Goal: Information Seeking & Learning: Learn about a topic

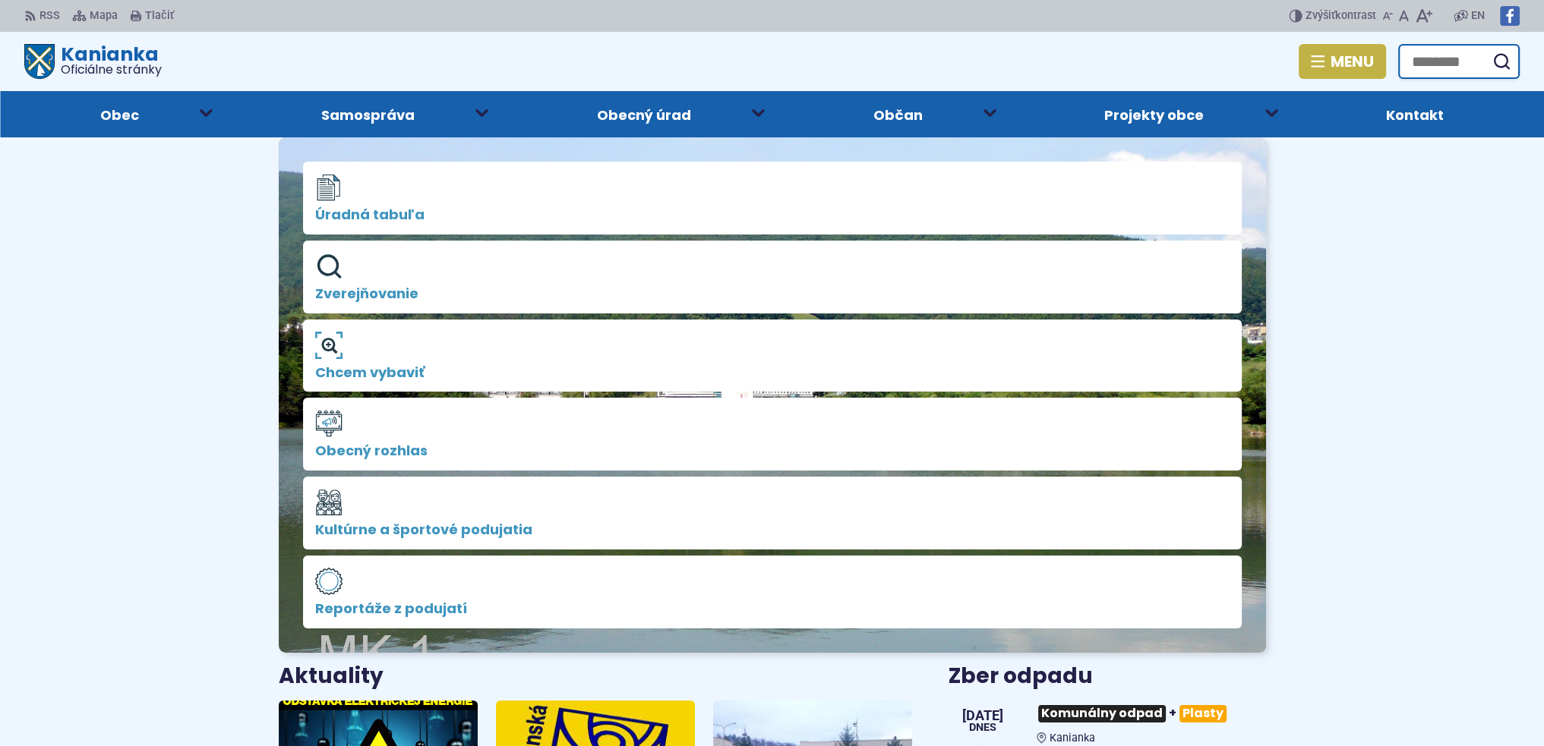
click at [1454, 52] on input "Hľadať:" at bounding box center [1458, 61] width 121 height 35
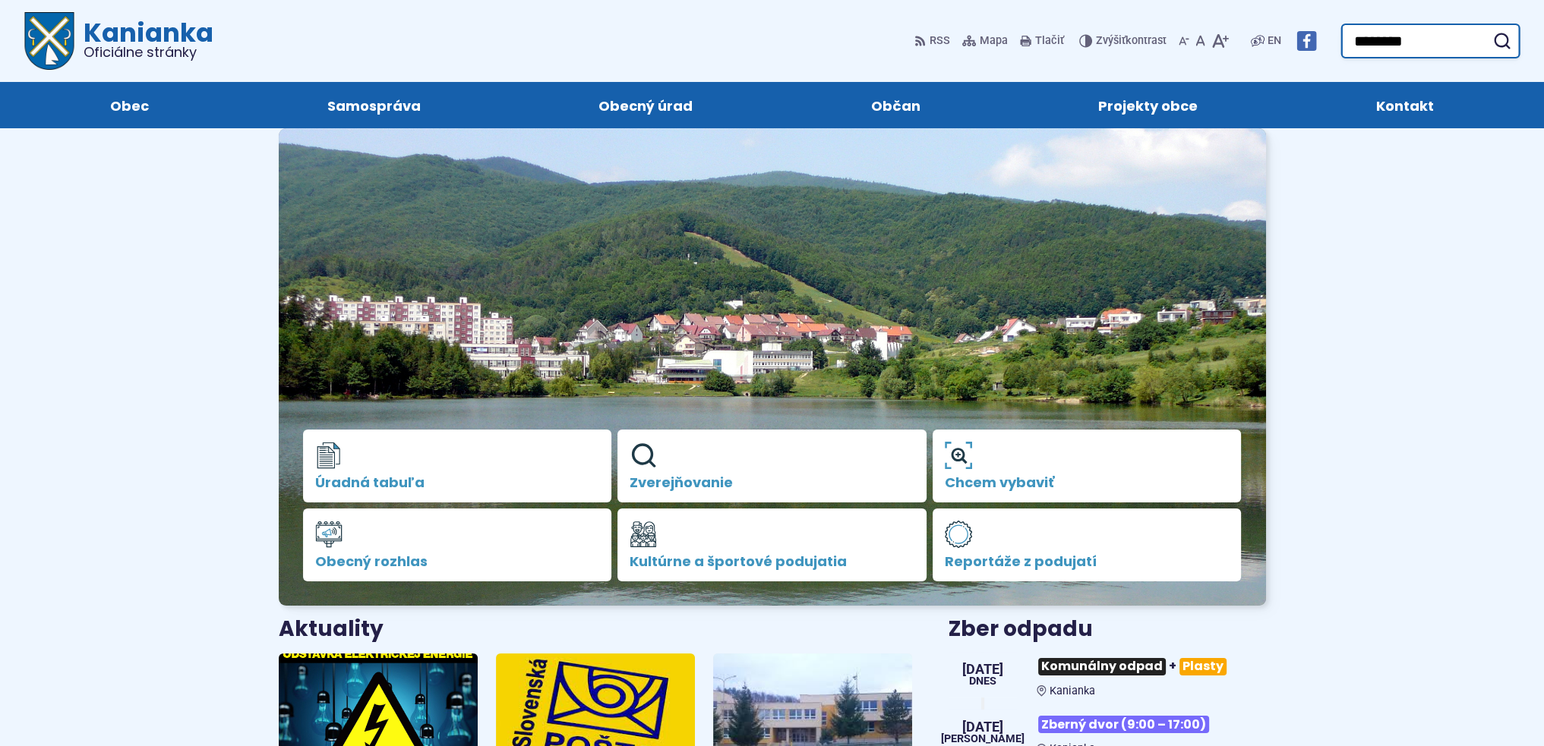
type input "********"
click at [1488, 27] on button "Odoslať vyhľadávací formulár" at bounding box center [1501, 40] width 27 height 27
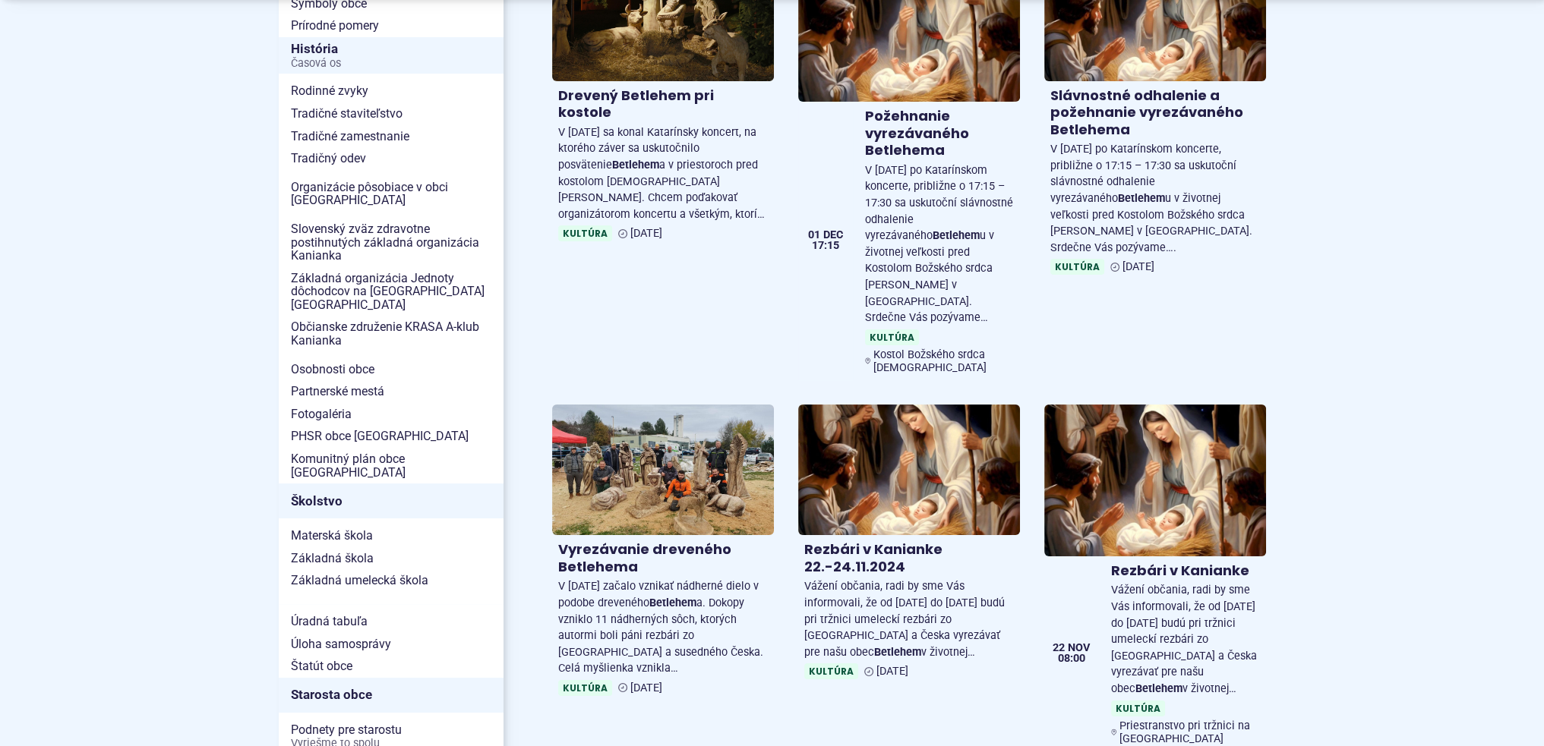
scroll to position [228, 0]
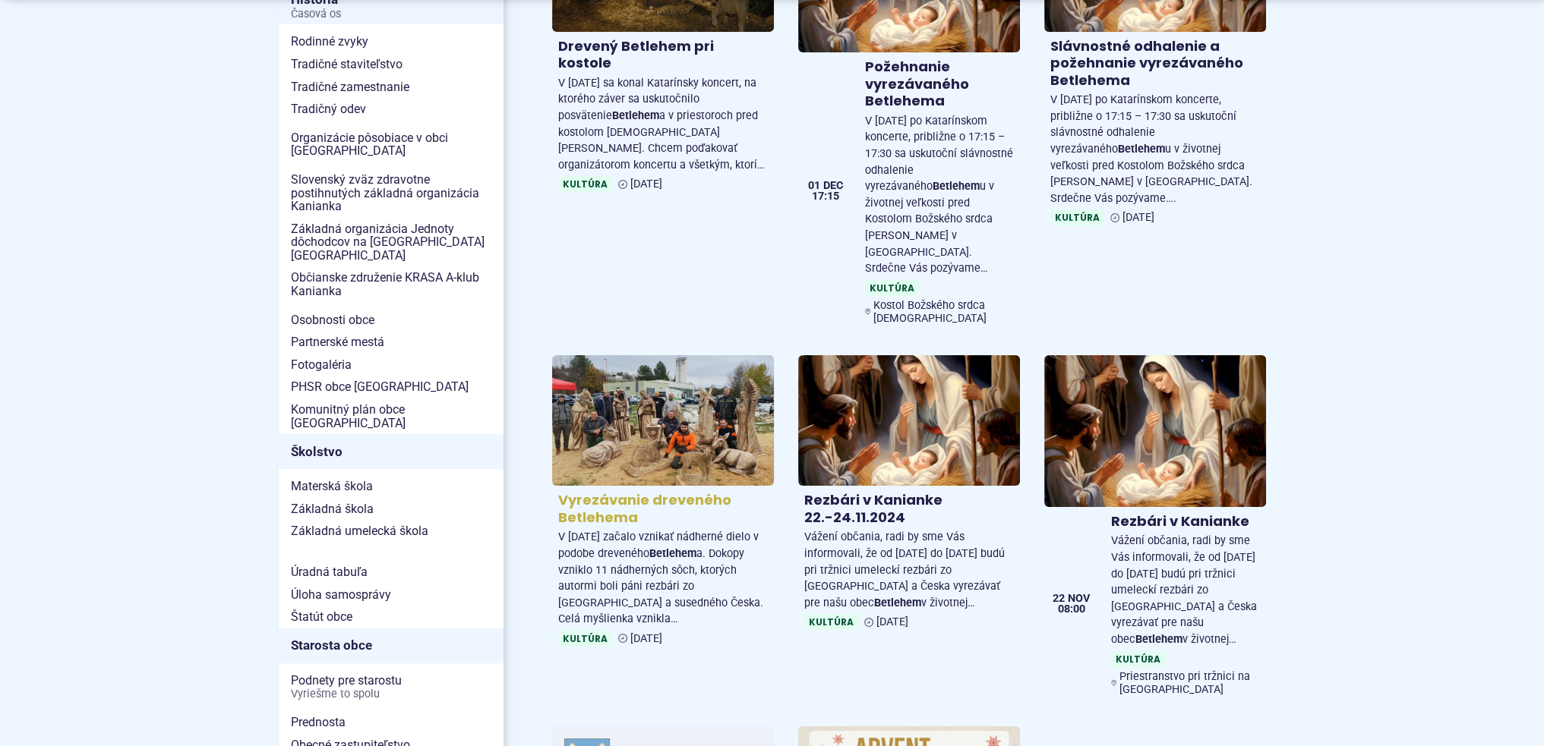
click at [701, 456] on img at bounding box center [662, 420] width 255 height 150
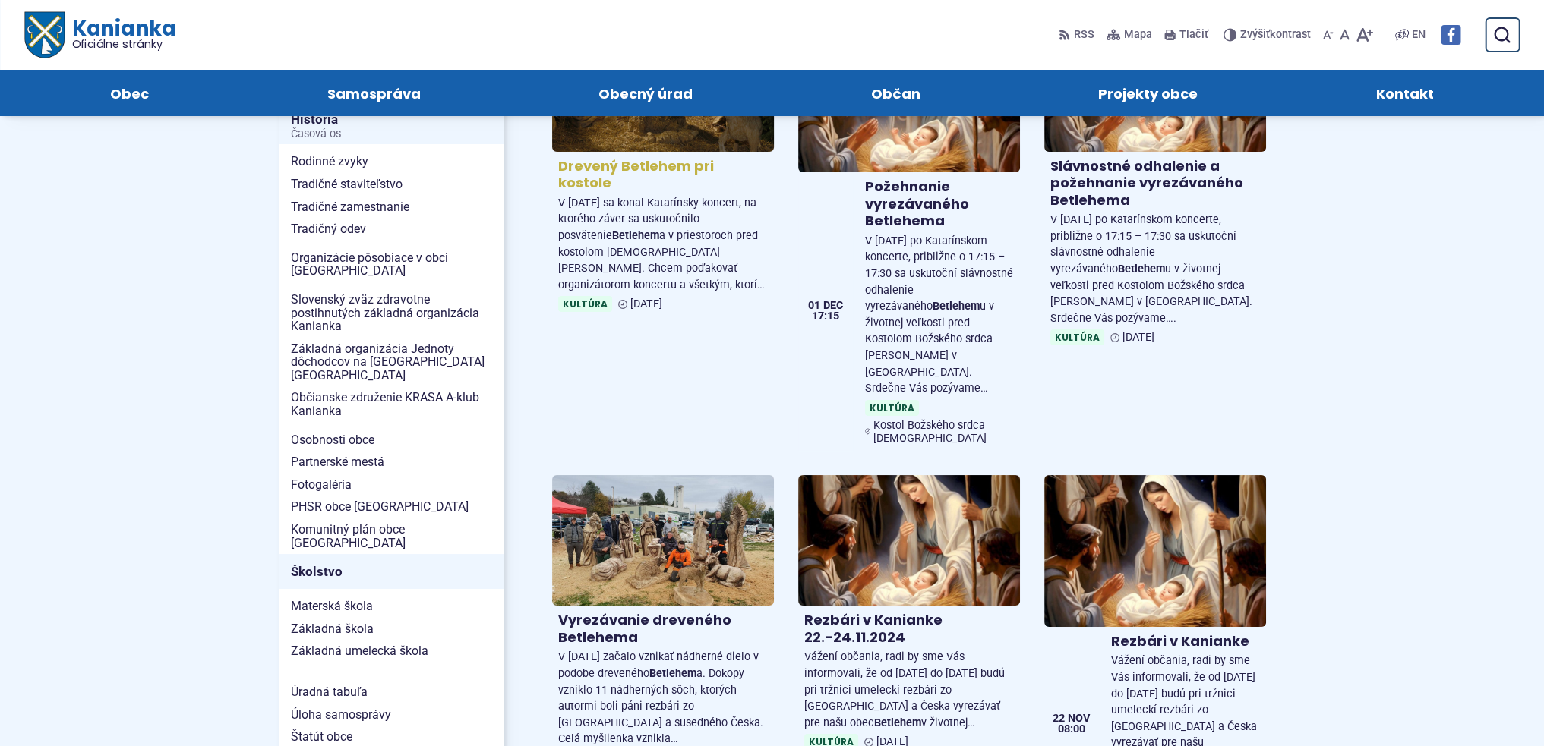
scroll to position [0, 0]
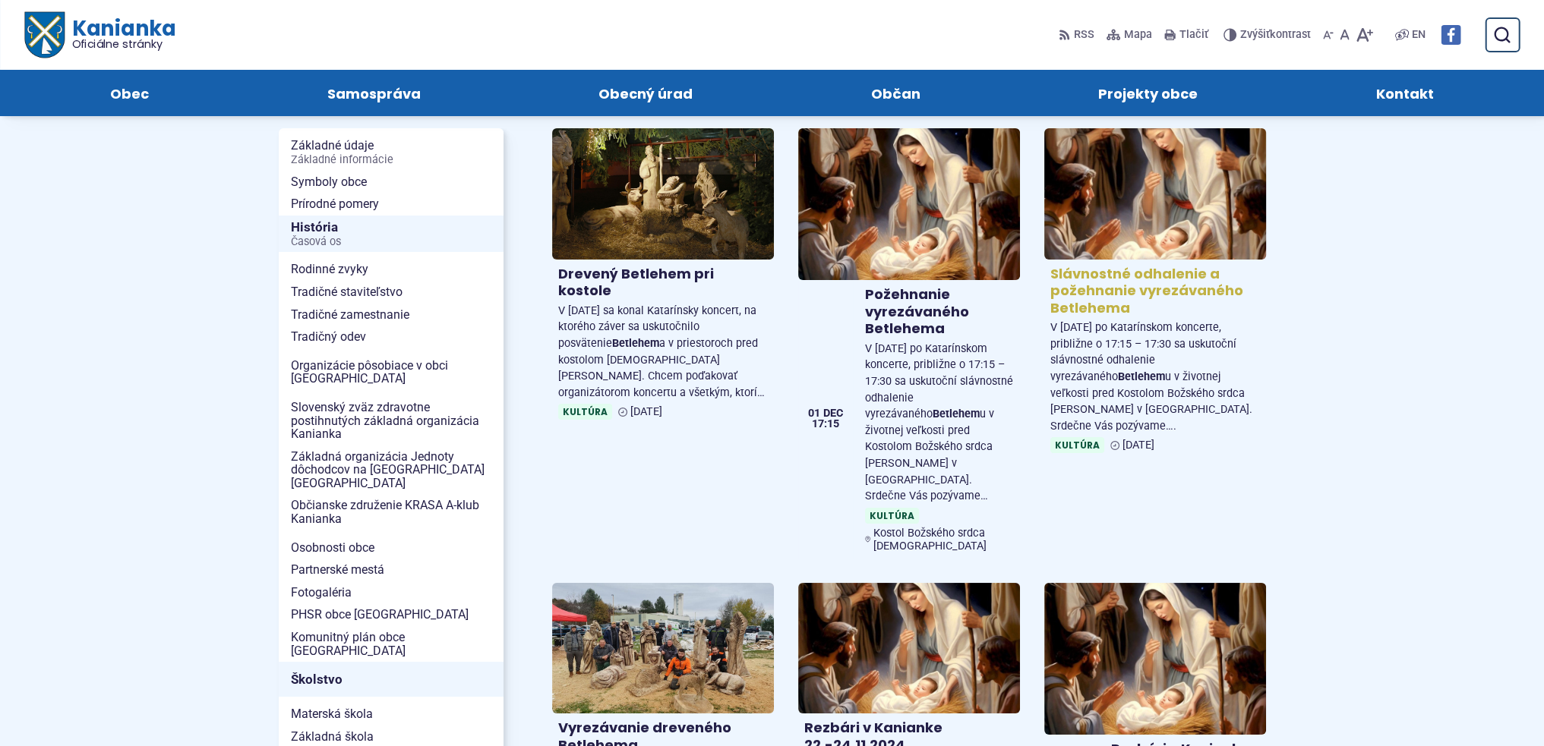
click at [1160, 230] on img at bounding box center [1154, 193] width 255 height 150
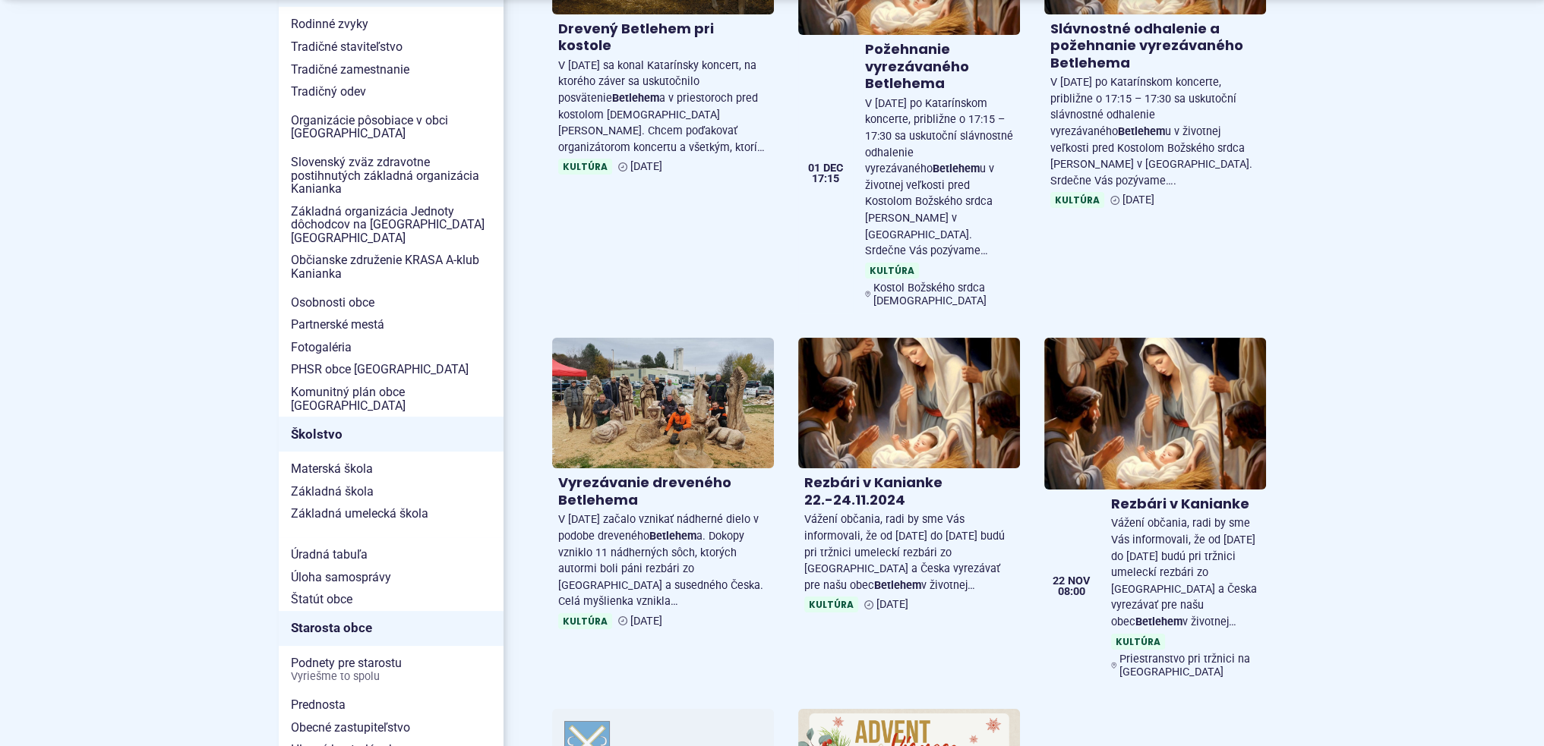
scroll to position [304, 0]
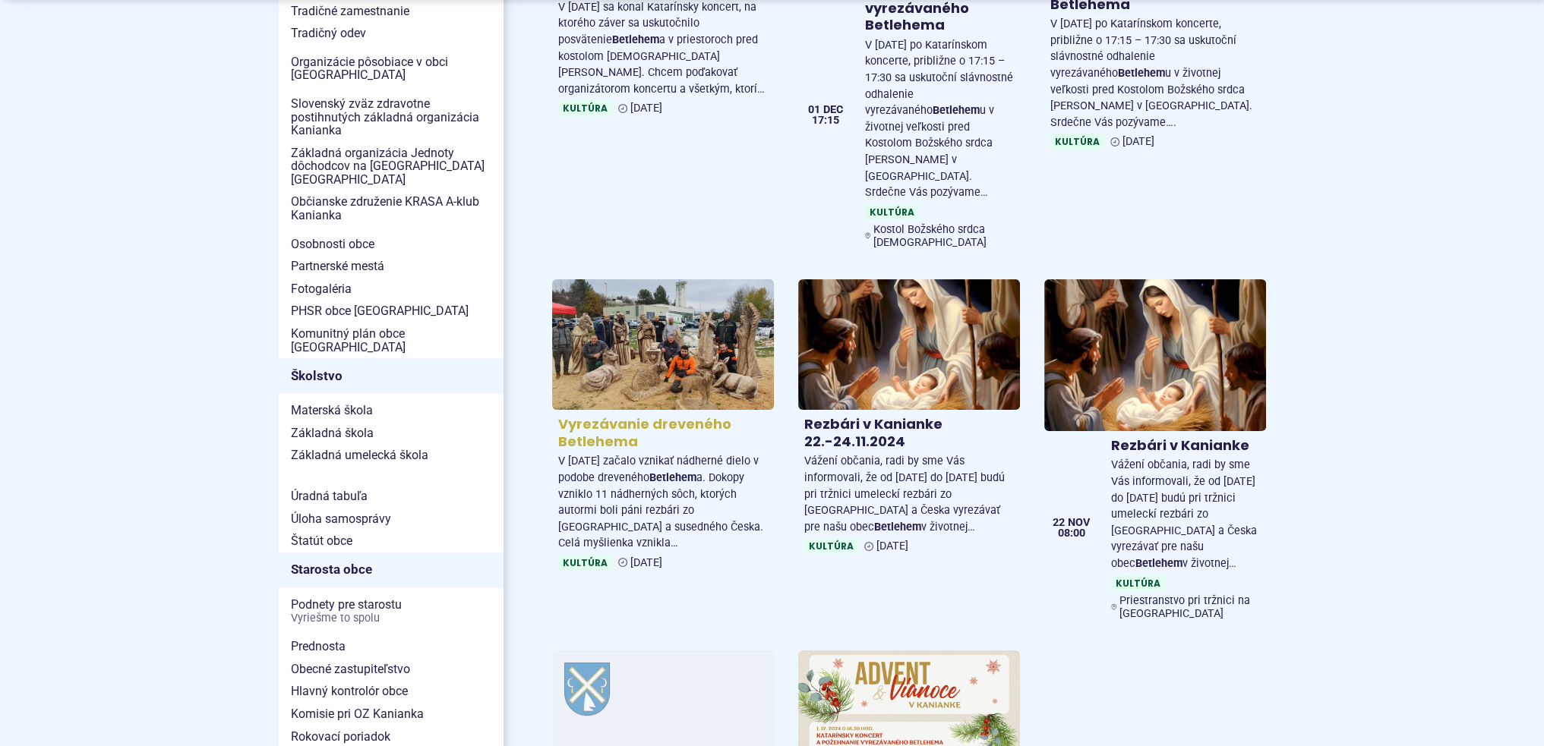
click at [720, 378] on img at bounding box center [662, 345] width 255 height 150
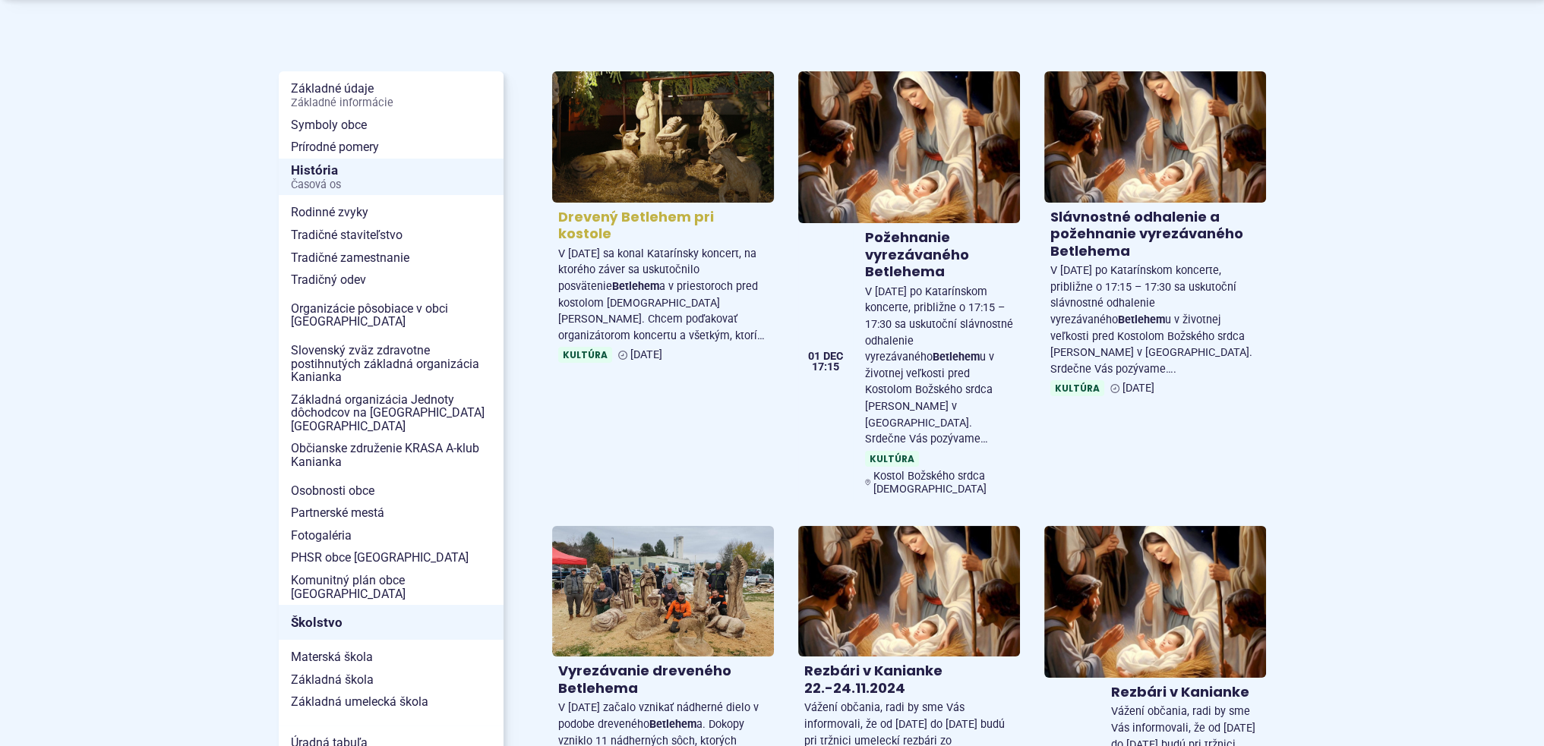
scroll to position [0, 0]
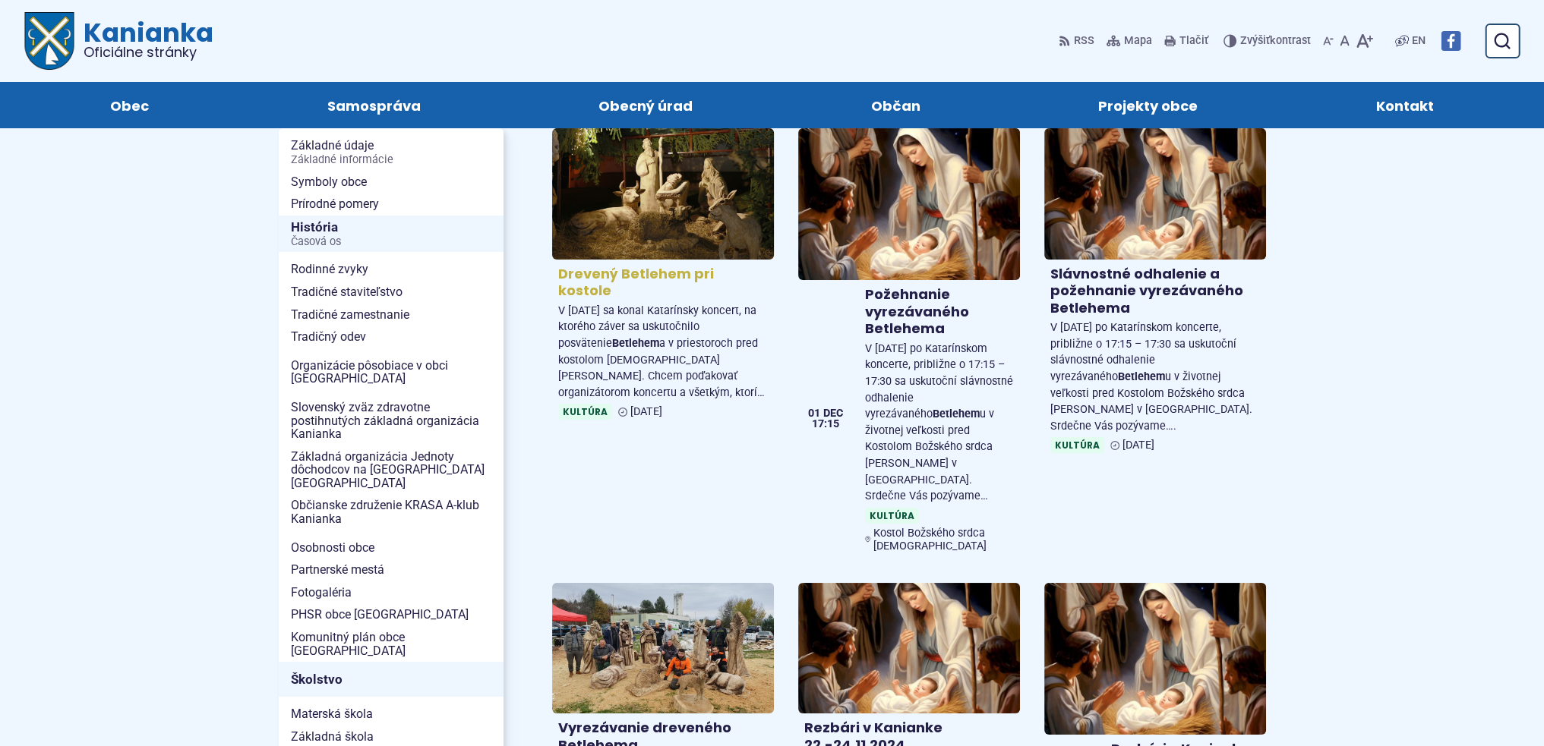
click at [628, 188] on img at bounding box center [662, 193] width 255 height 150
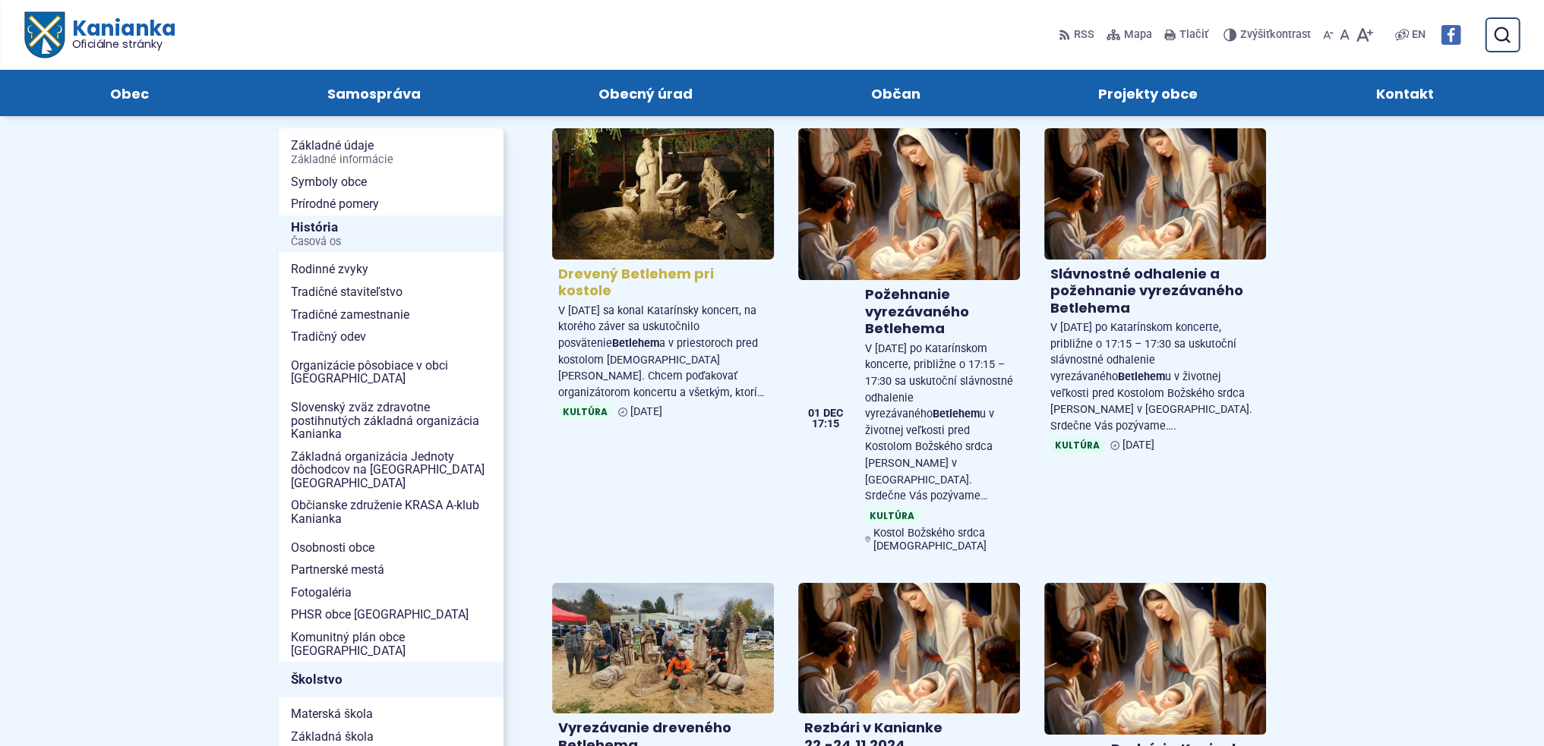
click at [714, 274] on h4 "Drevený Betlehem pri kostole" at bounding box center [663, 283] width 210 height 34
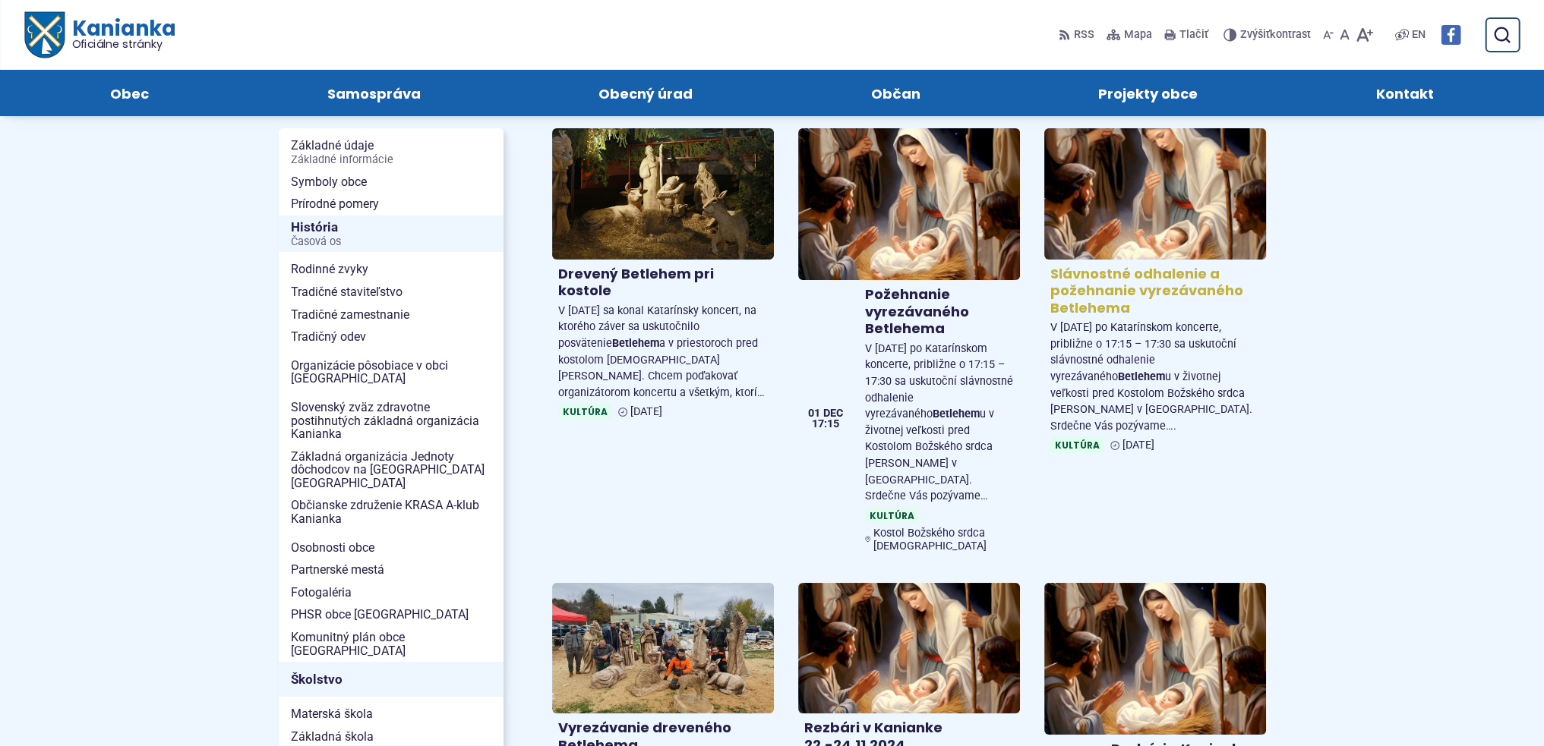
click at [1182, 289] on h4 "Slávnostné odhalenie a požehnanie vyrezávaného Betlehema" at bounding box center [1155, 292] width 210 height 52
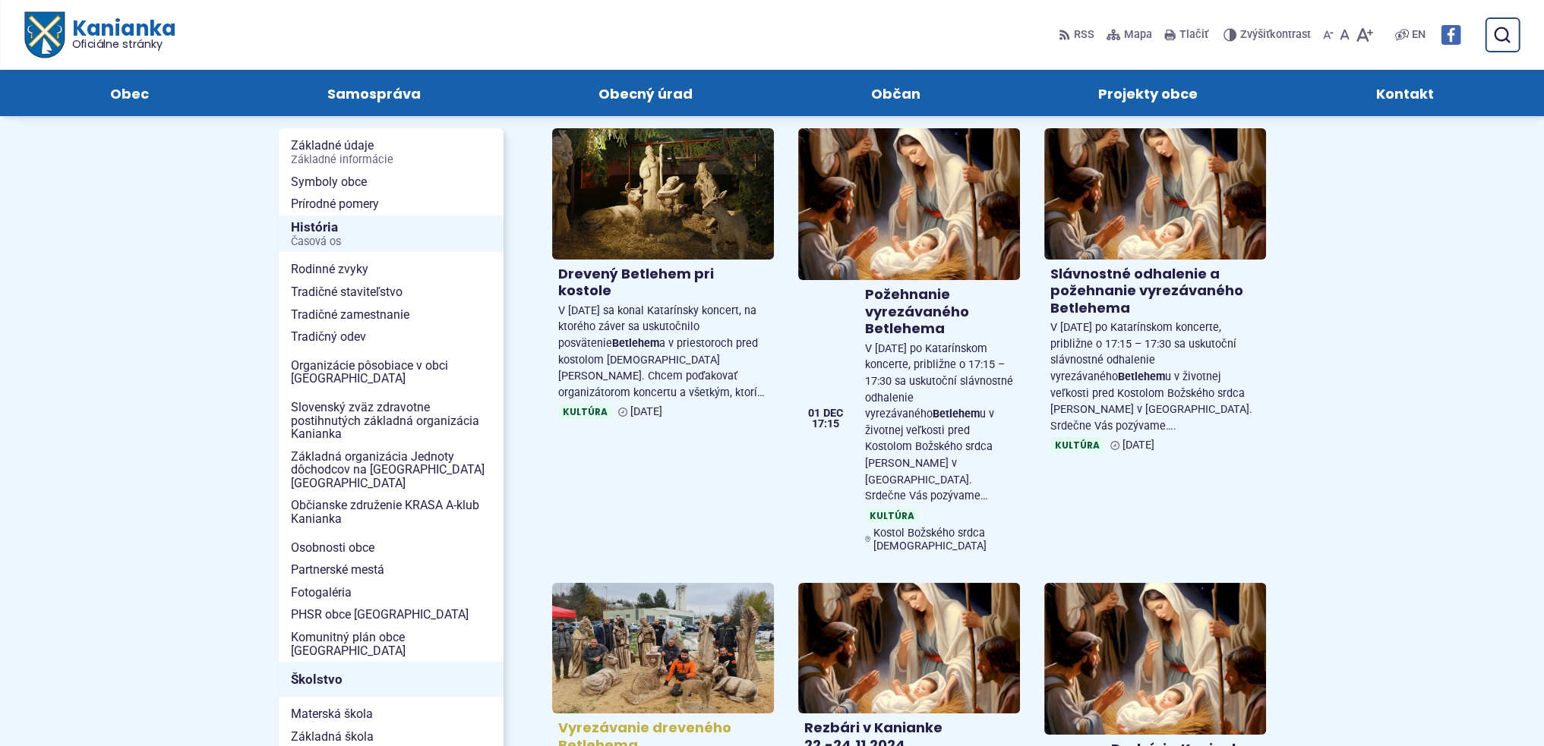
click at [702, 624] on img at bounding box center [662, 648] width 255 height 150
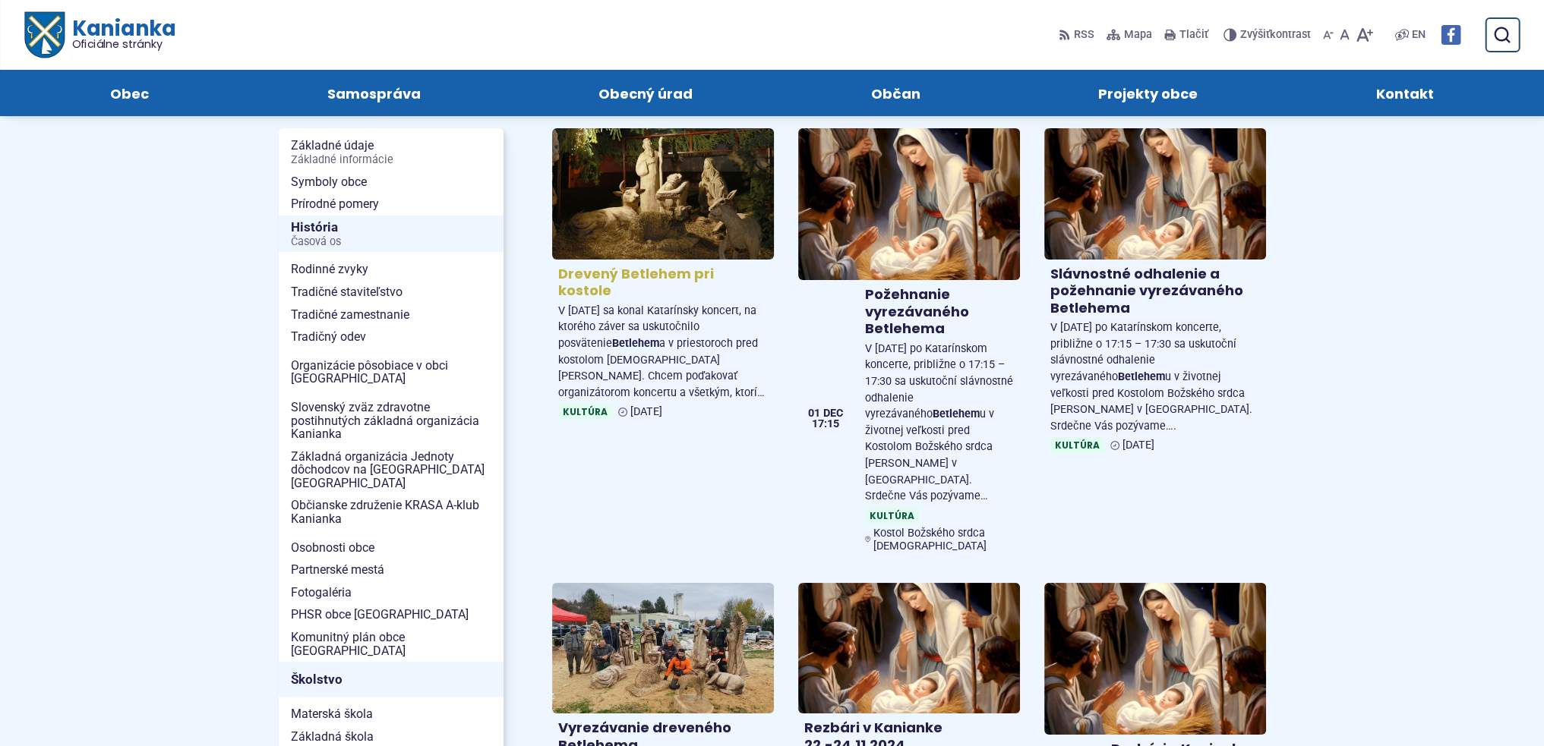
click at [677, 270] on h4 "Drevený Betlehem pri kostole" at bounding box center [663, 283] width 210 height 34
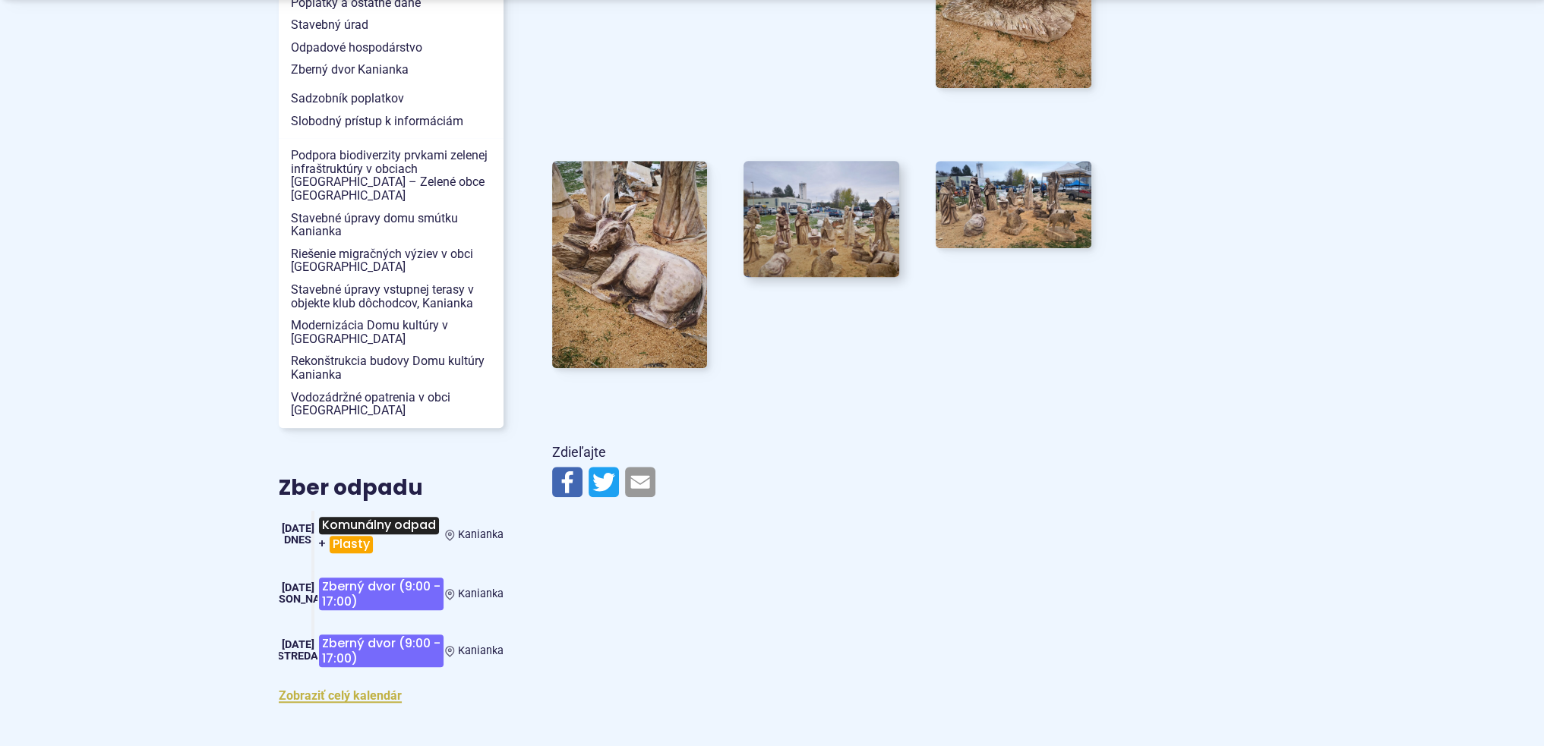
scroll to position [1746, 0]
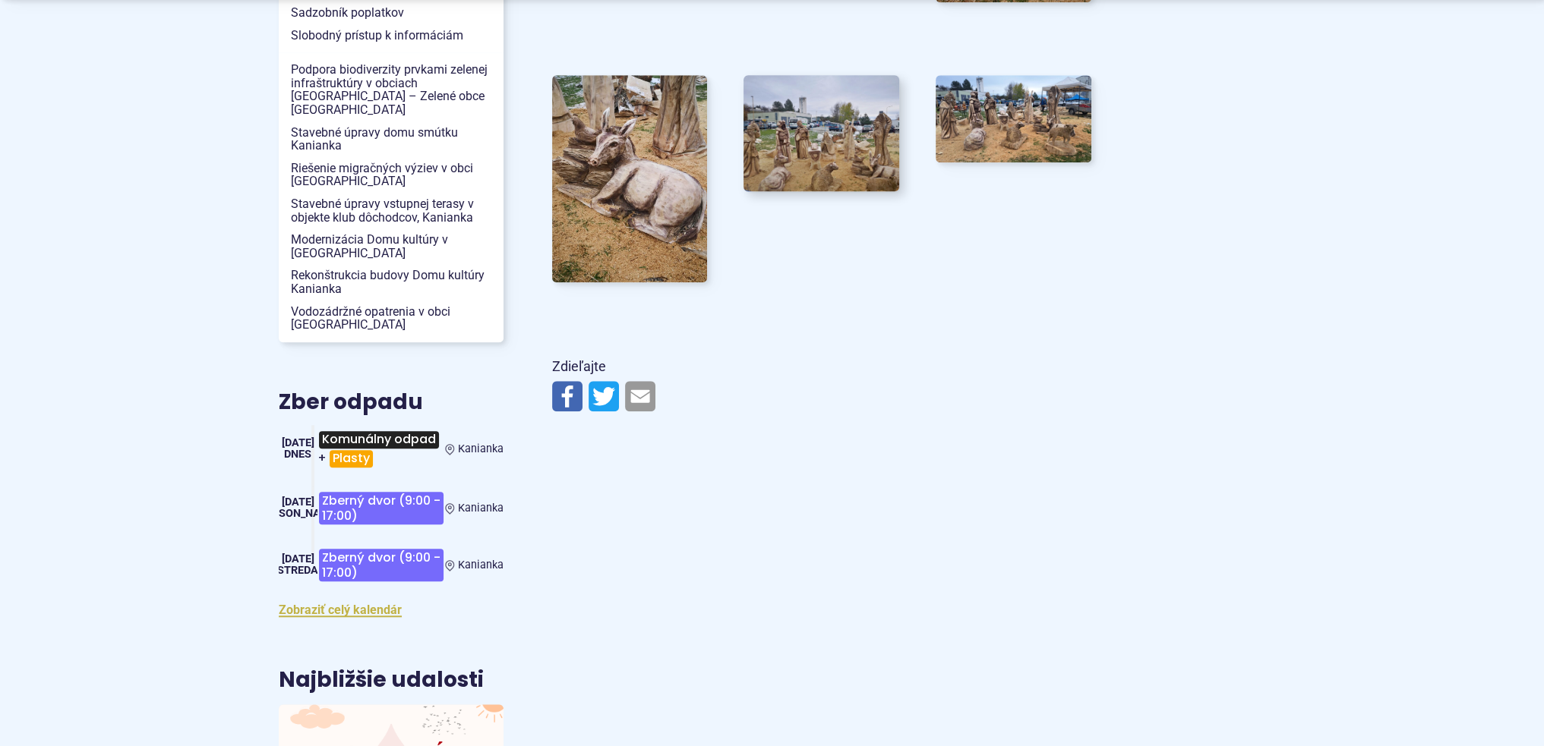
click at [826, 172] on img at bounding box center [821, 133] width 171 height 128
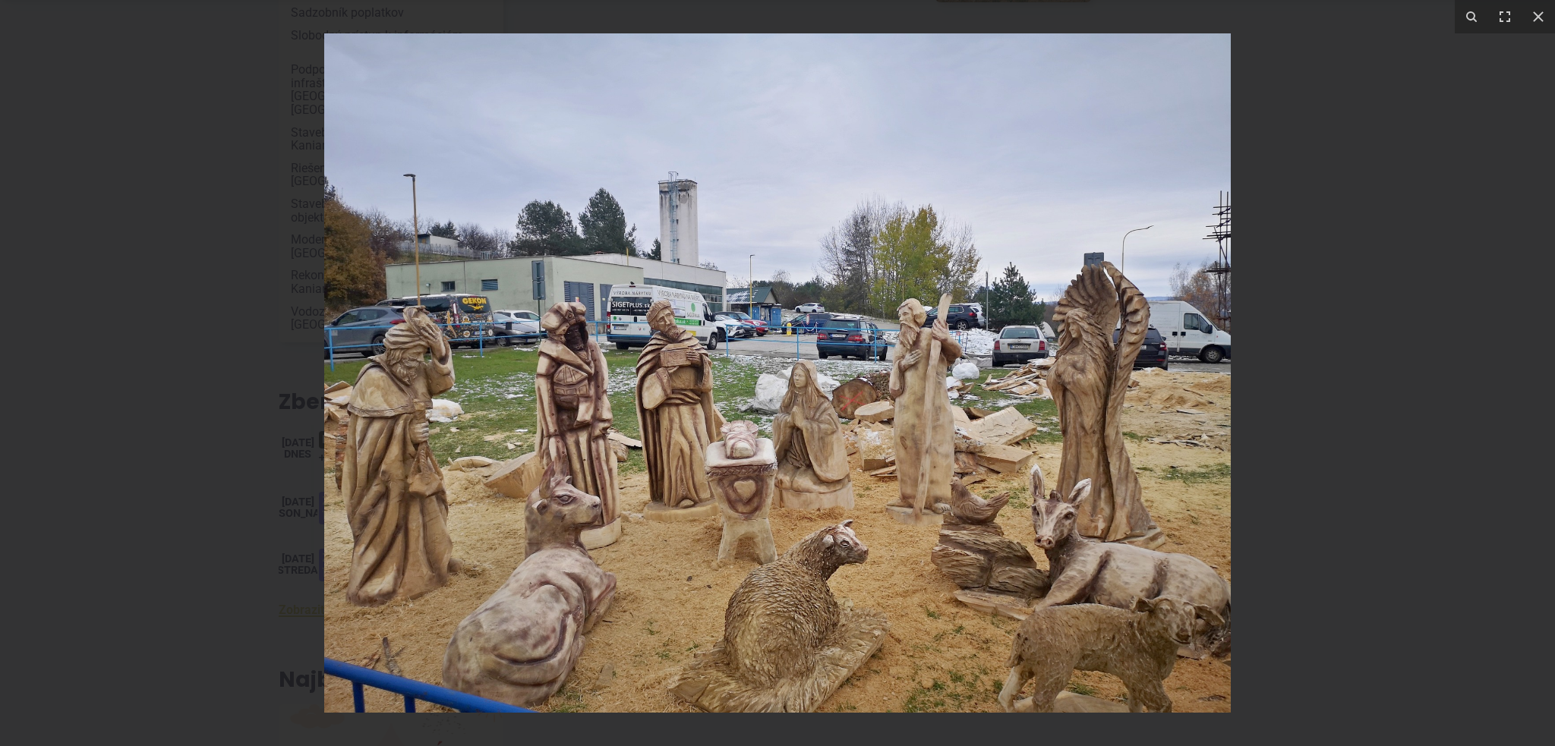
click at [1278, 178] on div at bounding box center [777, 373] width 1555 height 746
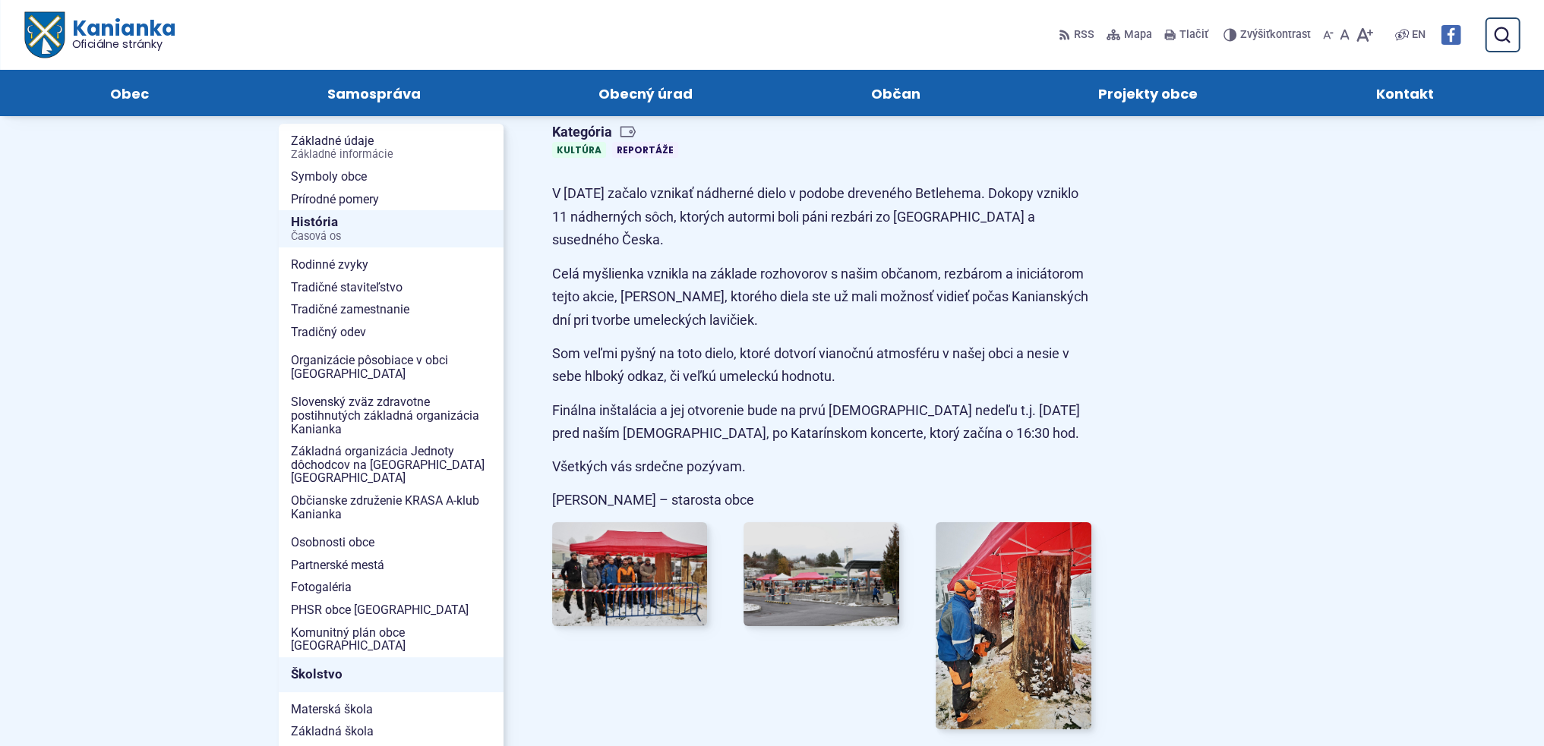
scroll to position [76, 0]
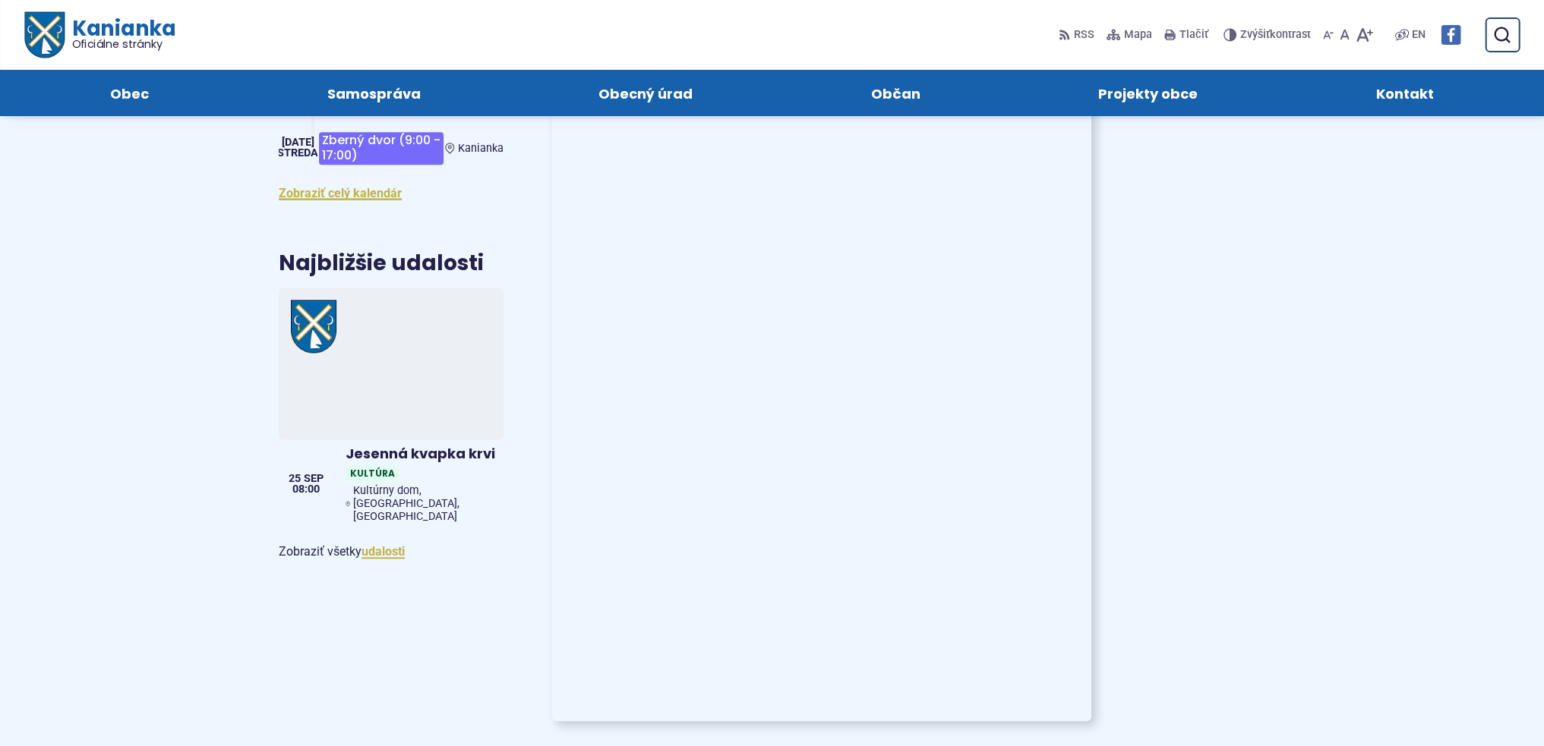
scroll to position [2126, 0]
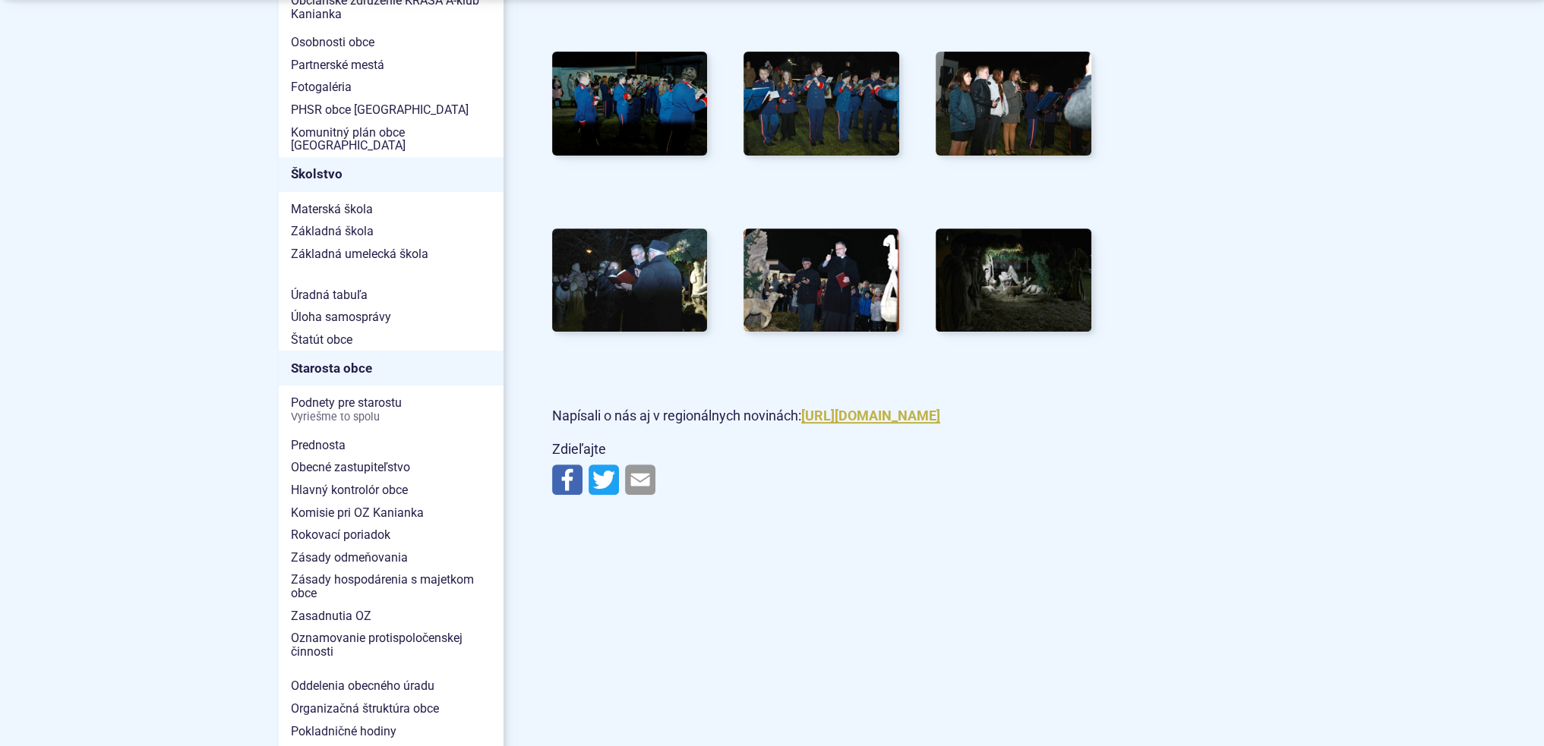
scroll to position [759, 0]
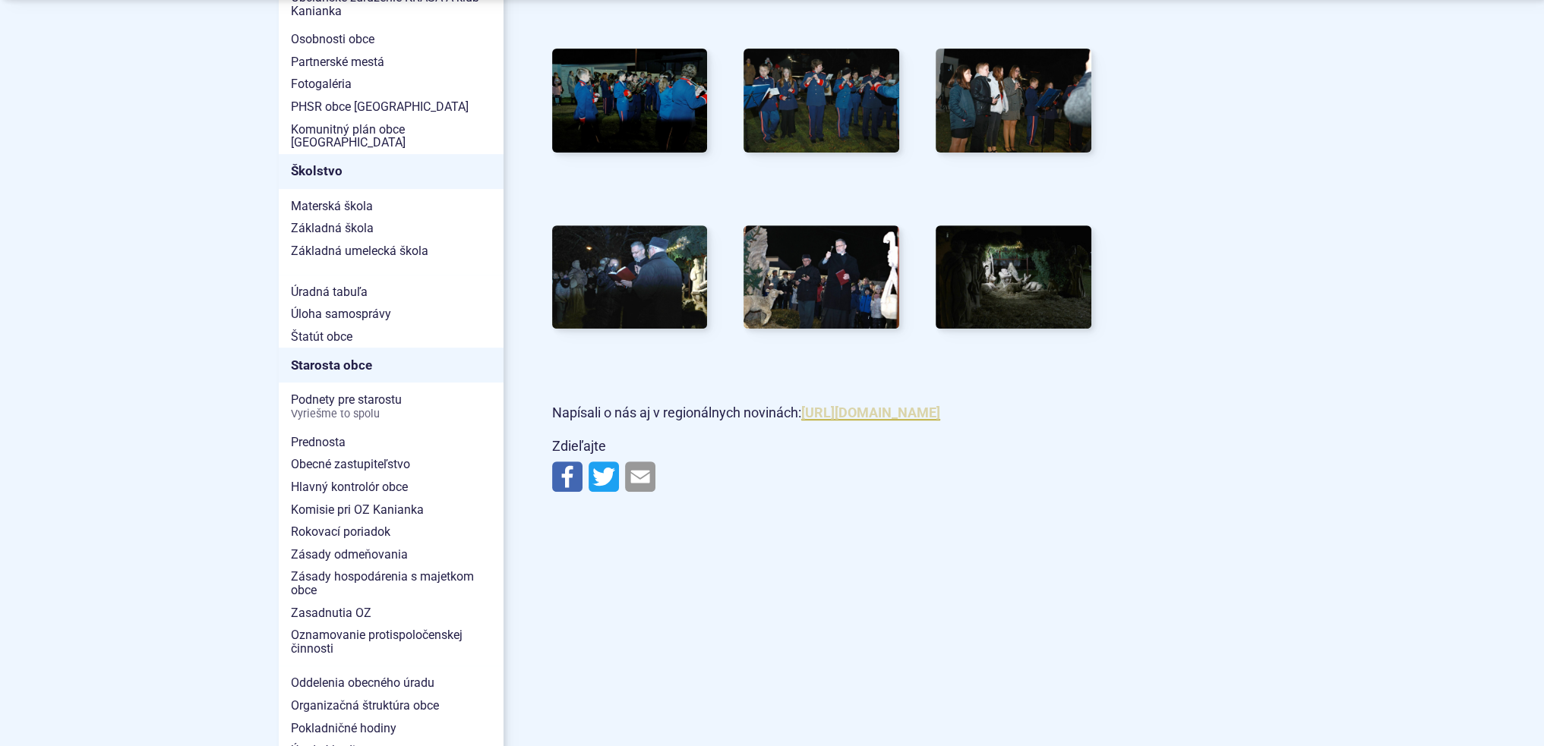
click at [801, 421] on link "https://myhornanitra.sme.sk/c/23416286/postavy-vyrezavalo-desat-umelcov-z-ceska…" at bounding box center [870, 413] width 139 height 16
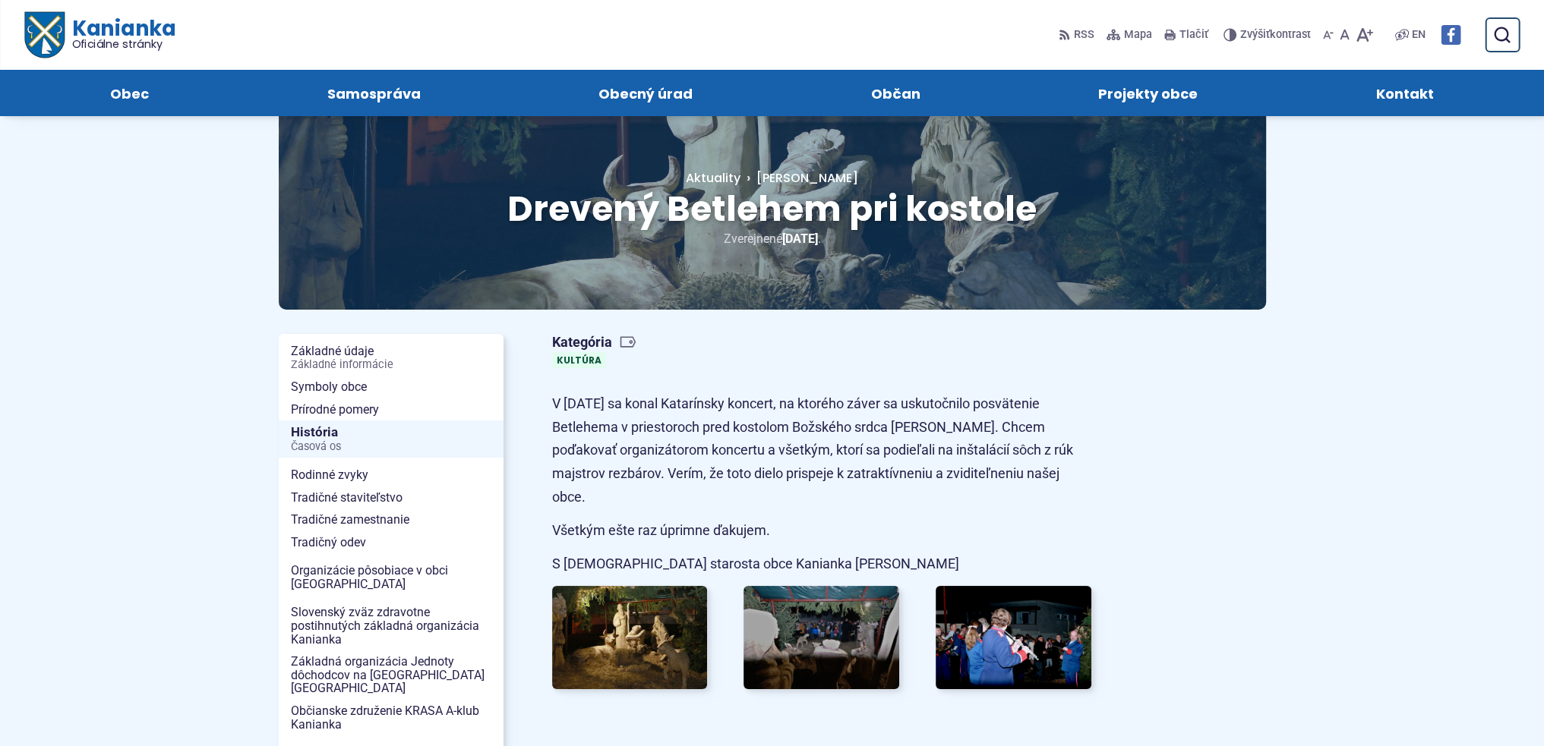
scroll to position [0, 0]
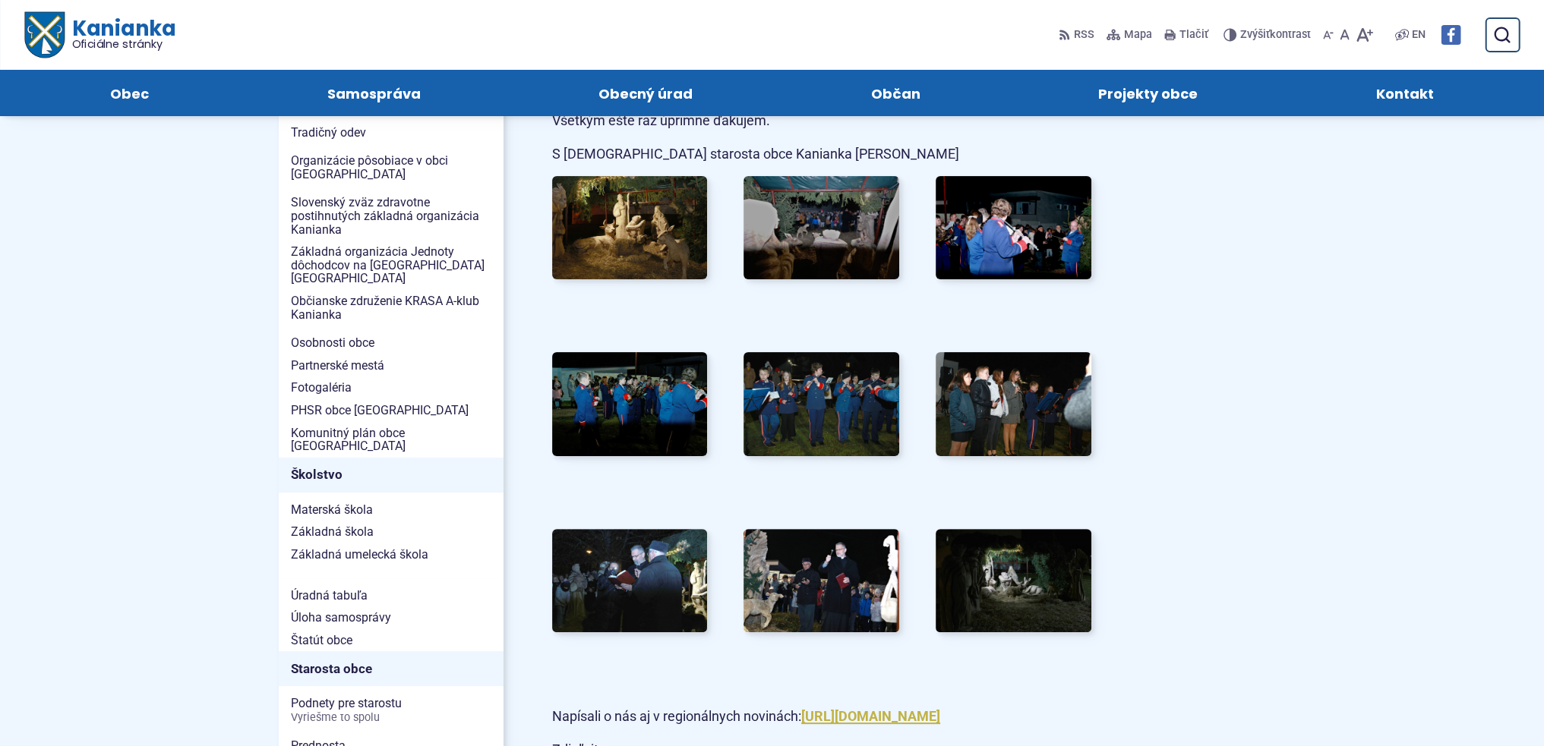
scroll to position [76, 0]
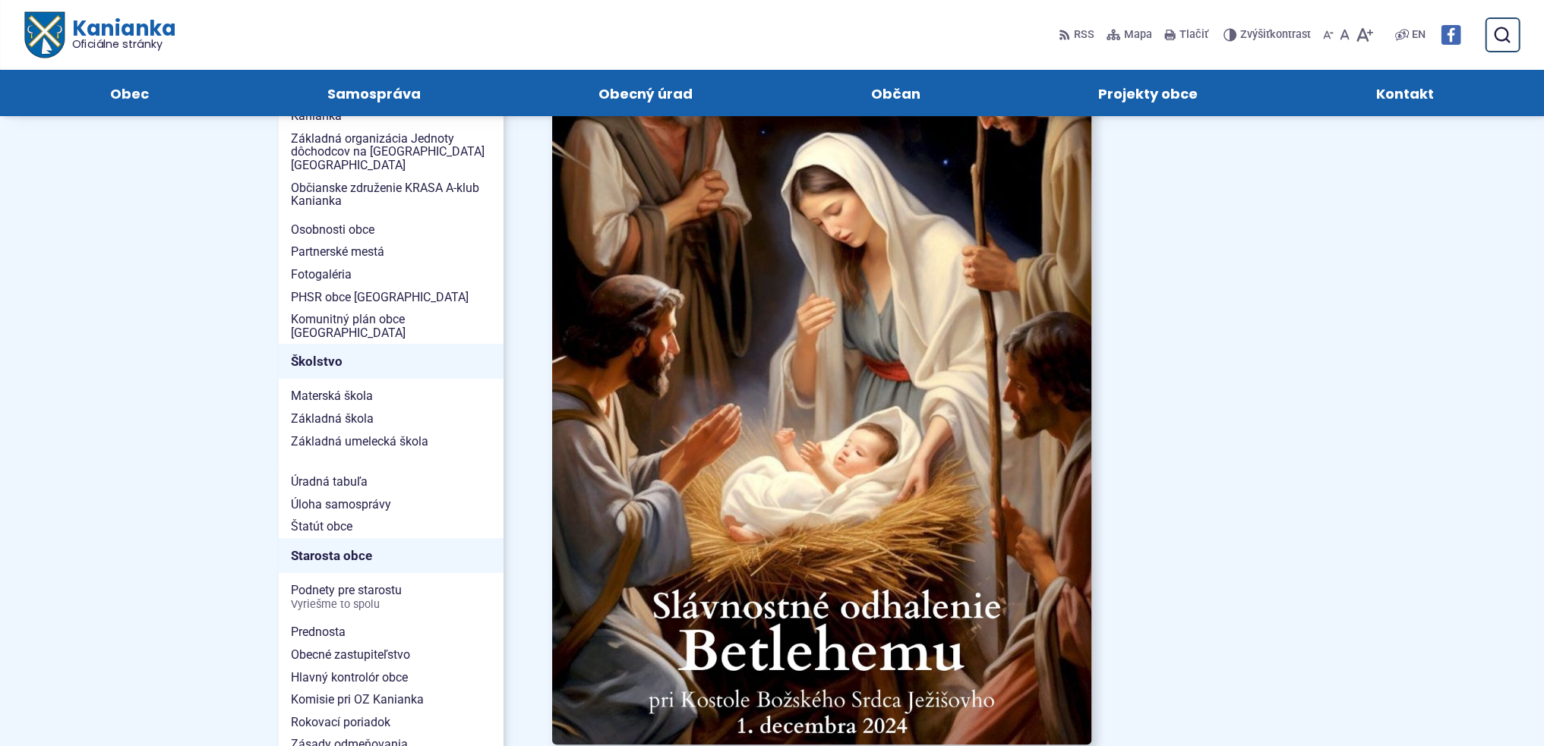
scroll to position [76, 0]
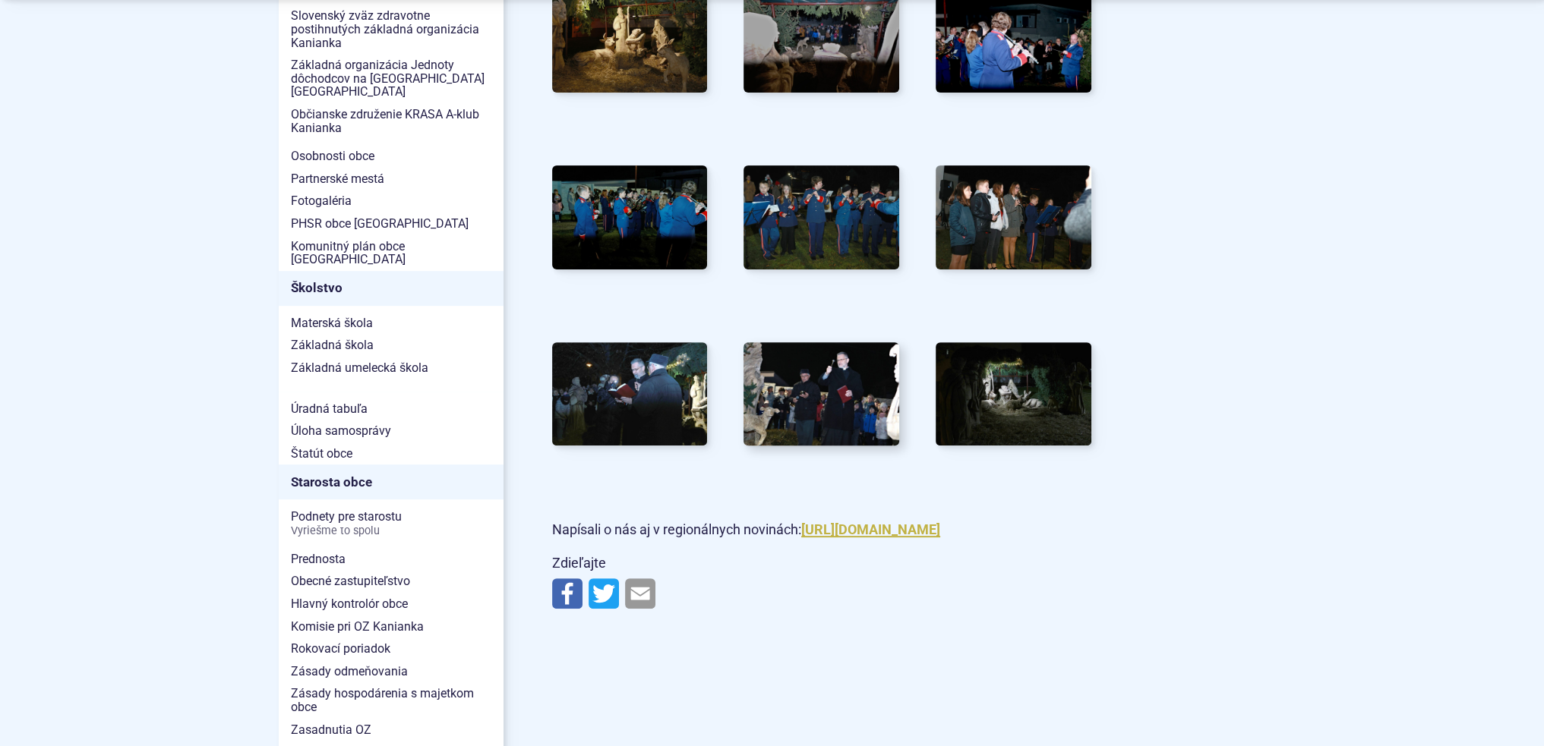
scroll to position [911, 0]
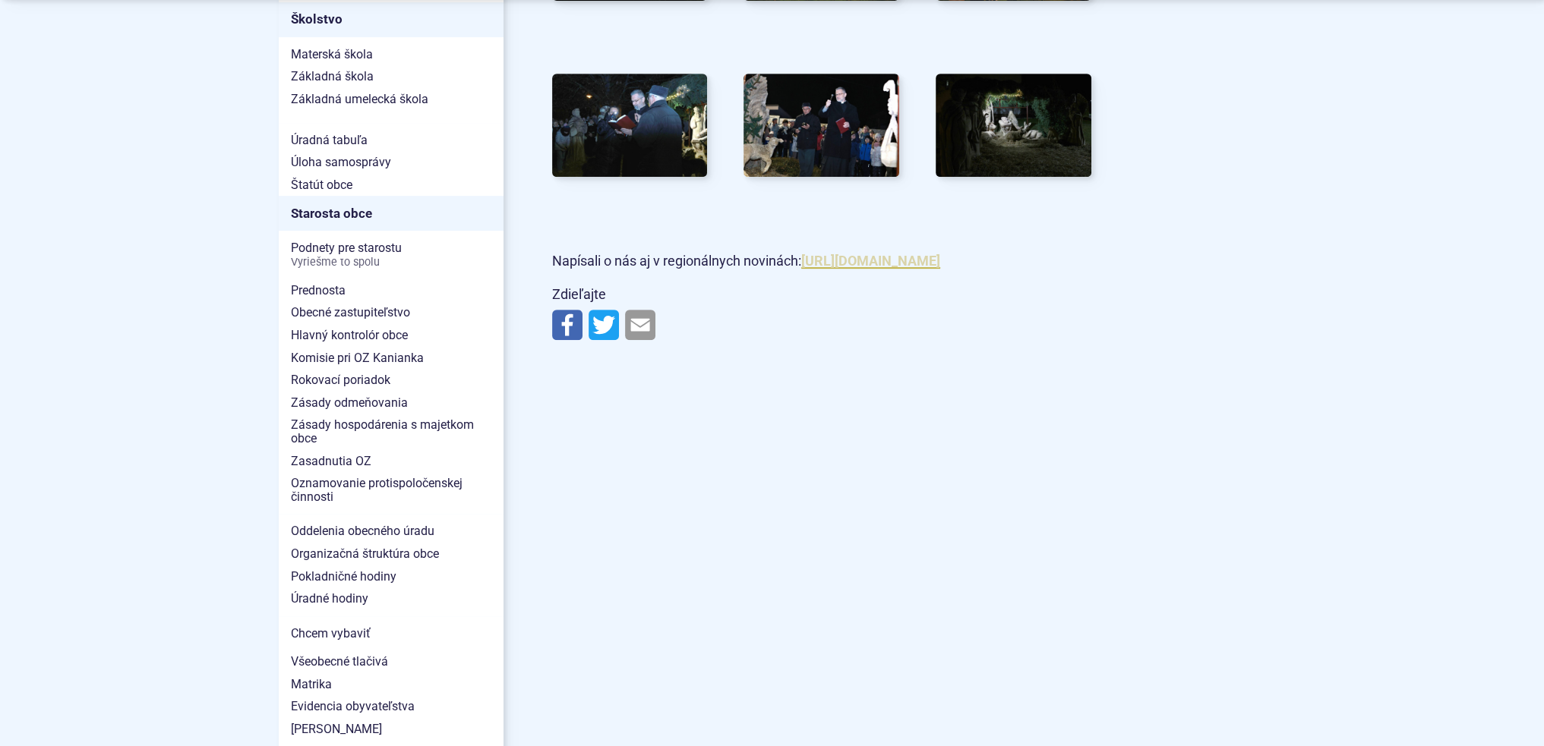
click at [875, 269] on link "https://myhornanitra.sme.sk/c/23416286/postavy-vyrezavalo-desat-umelcov-z-ceska…" at bounding box center [870, 261] width 139 height 16
